Goal: Task Accomplishment & Management: Manage account settings

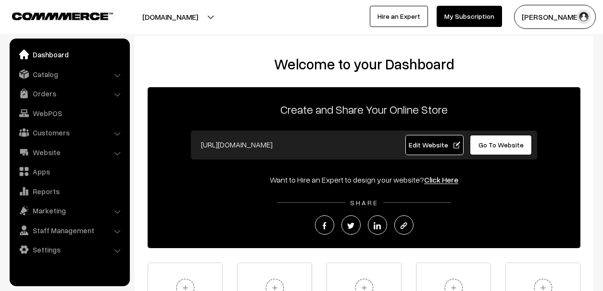
click at [47, 93] on link "Orders" at bounding box center [69, 93] width 115 height 17
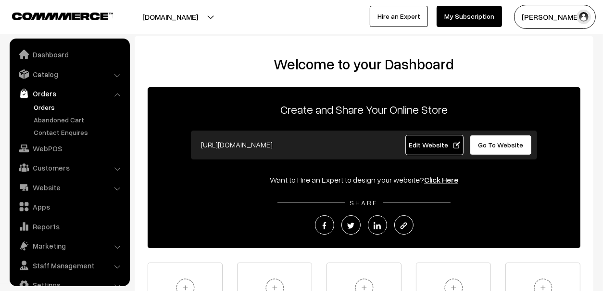
click at [48, 106] on link "Orders" at bounding box center [78, 107] width 95 height 10
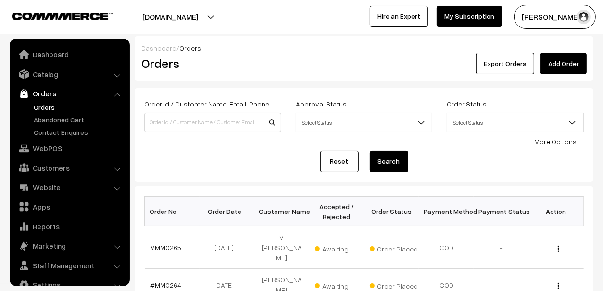
scroll to position [16, 0]
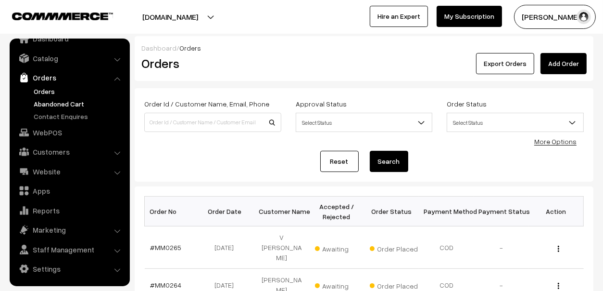
click at [50, 103] on link "Abandoned Cart" at bounding box center [78, 104] width 95 height 10
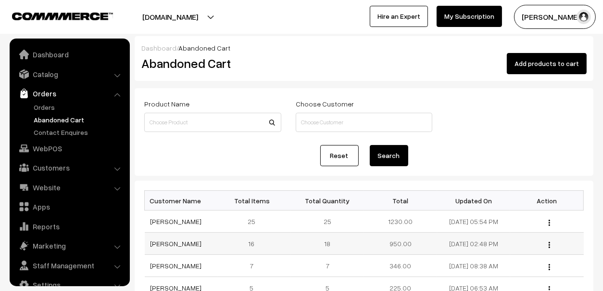
scroll to position [16, 0]
